Goal: Complete application form

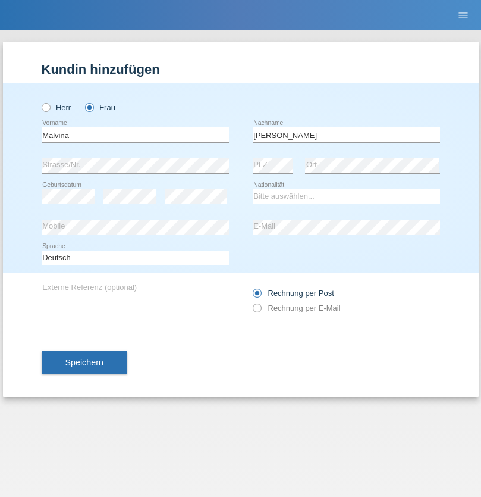
type input "[PERSON_NAME]"
select select "PT"
select select "C"
select select "10"
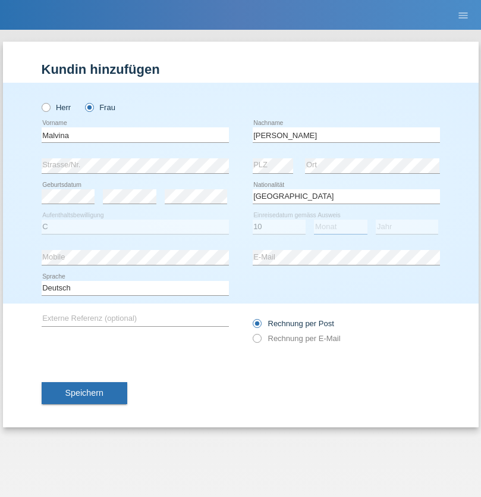
select select "01"
select select "2007"
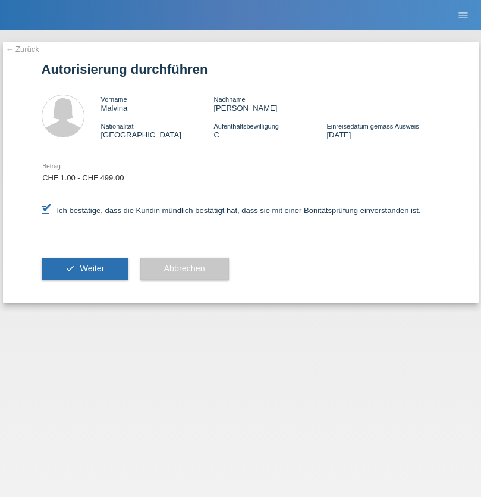
select select "1"
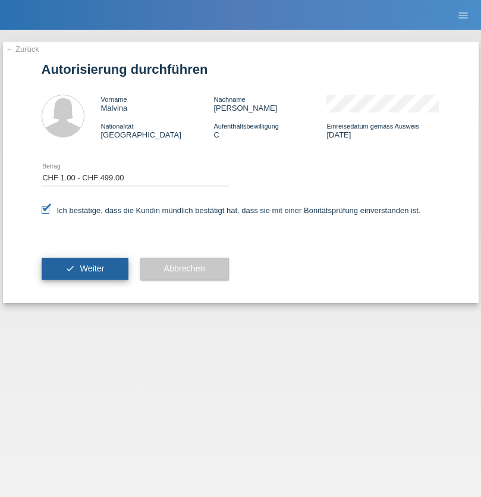
click at [84, 268] on span "Weiter" at bounding box center [92, 268] width 24 height 10
